Goal: Task Accomplishment & Management: Manage account settings

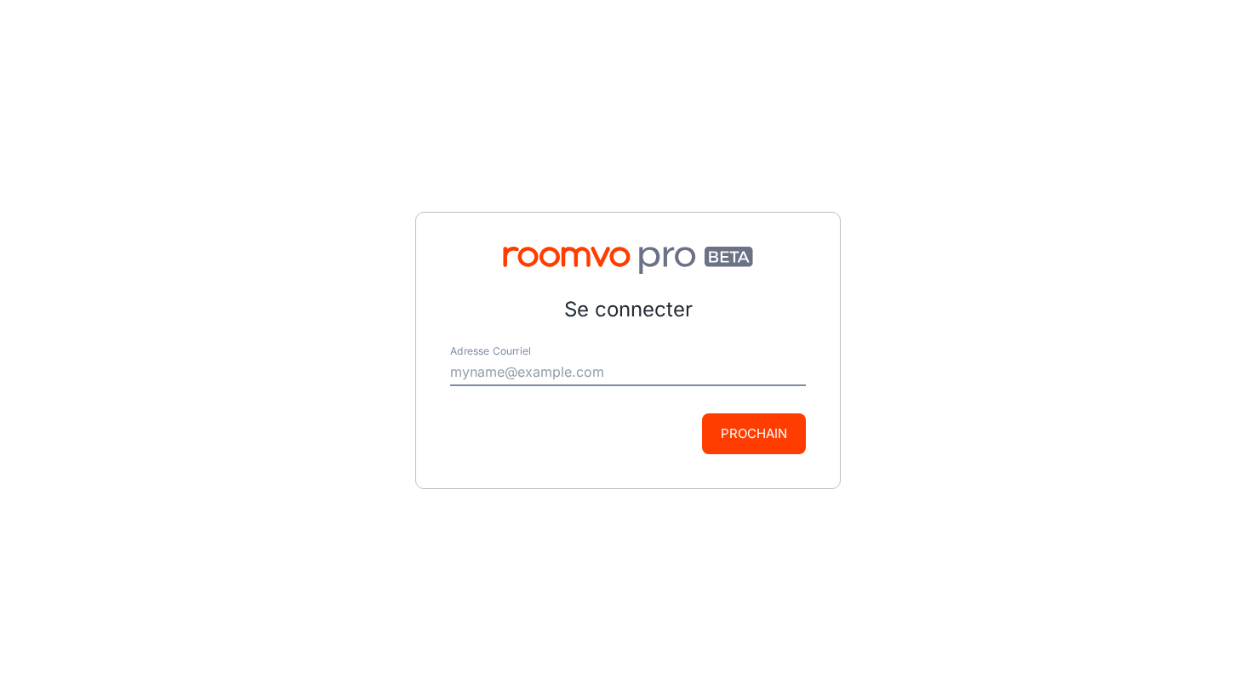
click at [499, 378] on input "Adresse Courriel" at bounding box center [628, 372] width 356 height 27
type input "[EMAIL_ADDRESS][DOMAIN_NAME]"
click at [728, 433] on button "Prochain" at bounding box center [754, 433] width 104 height 41
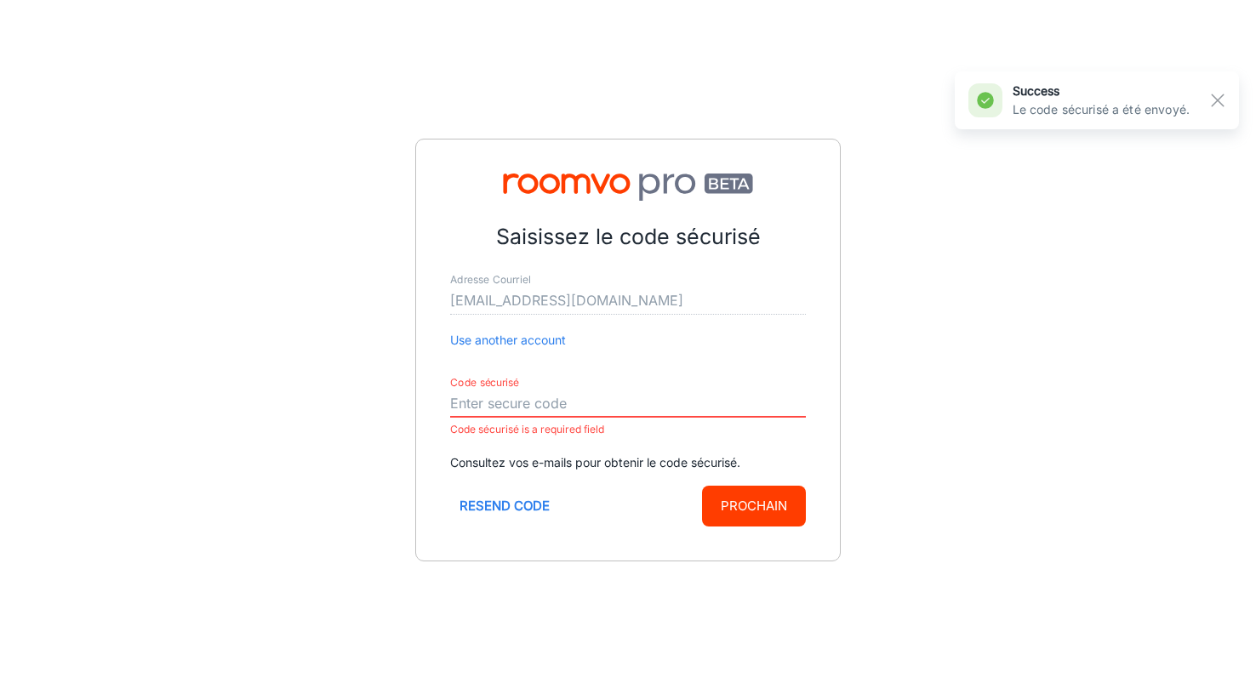
click at [538, 408] on input "Code sécurisé" at bounding box center [628, 403] width 356 height 27
paste input "522027"
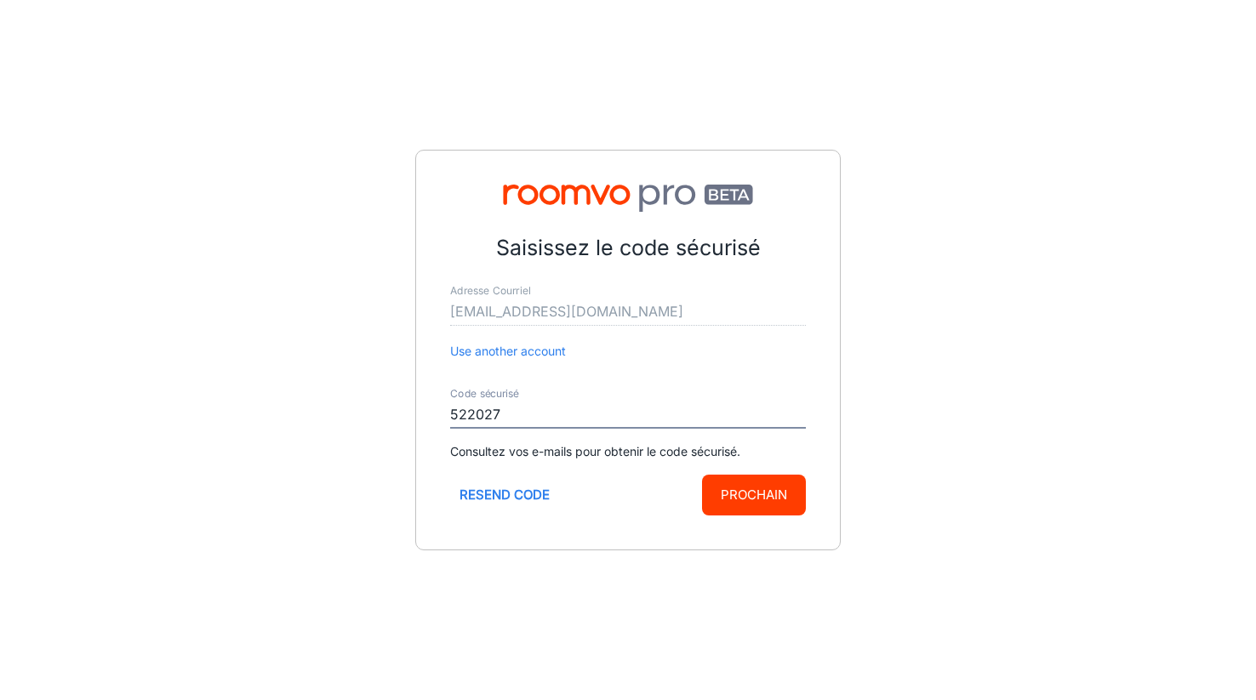
type input "522027"
click at [786, 505] on button "Prochain" at bounding box center [754, 495] width 104 height 41
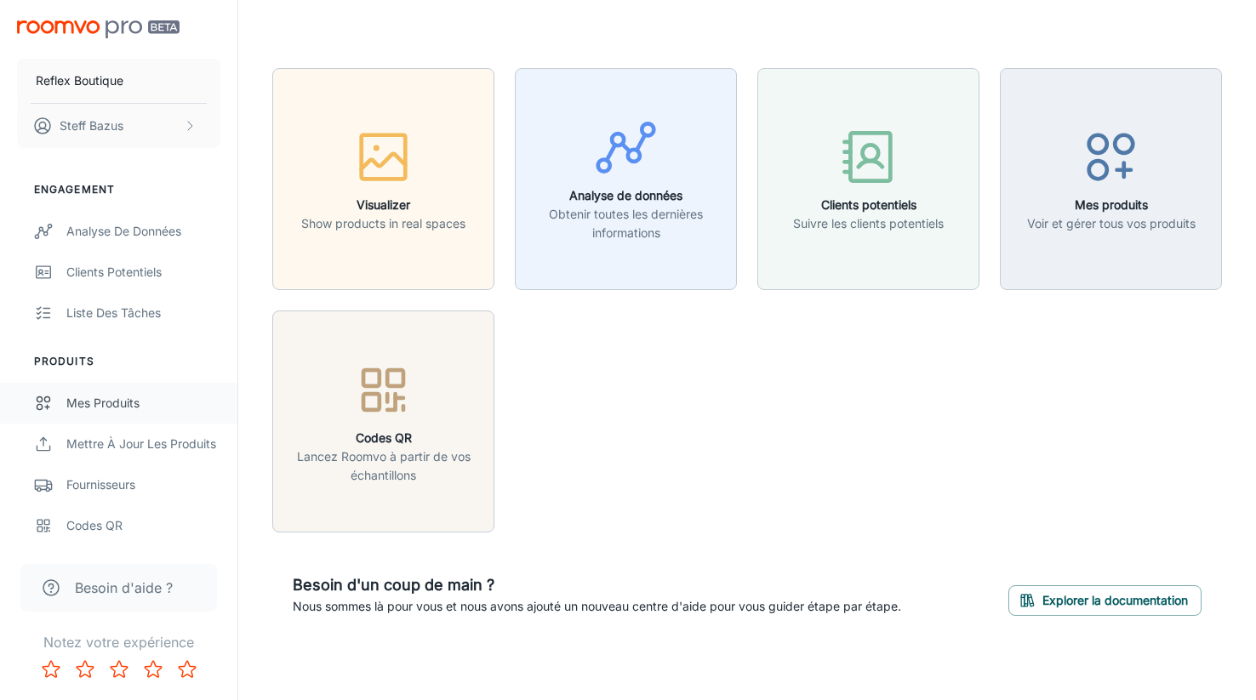
click at [123, 395] on div "Mes produits" at bounding box center [143, 403] width 154 height 19
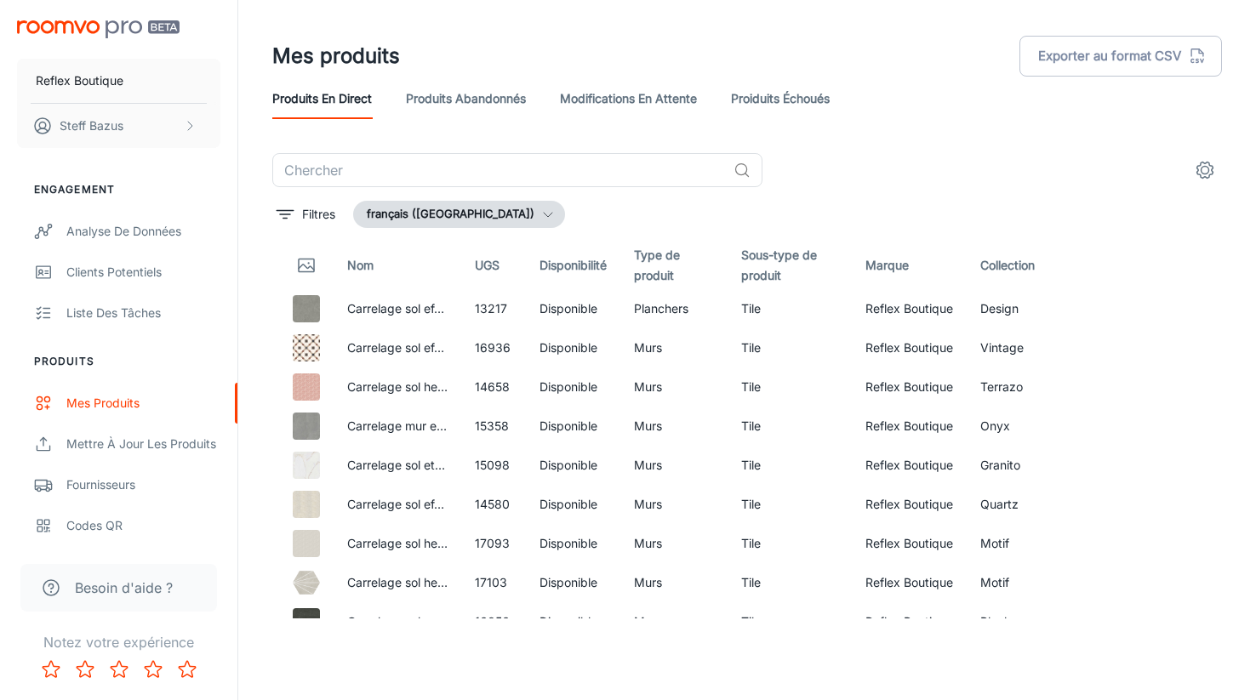
click at [767, 105] on link "Proiduits Échoués" at bounding box center [780, 98] width 99 height 41
